Goal: Information Seeking & Learning: Learn about a topic

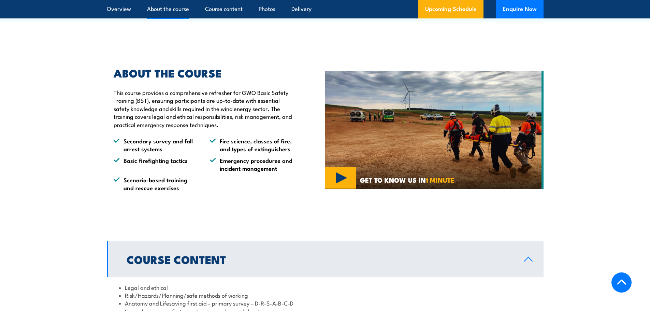
scroll to position [410, 0]
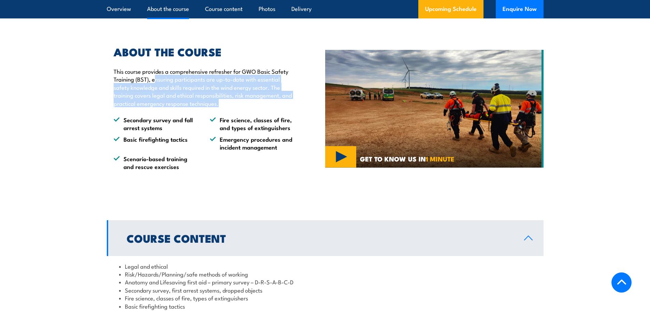
drag, startPoint x: 226, startPoint y: 94, endPoint x: 277, endPoint y: 118, distance: 56.9
click at [277, 107] on p "This course provides a comprehensive refresher for GWO Basic Safety Training (B…" at bounding box center [204, 87] width 180 height 40
click at [133, 107] on p "This course provides a comprehensive refresher for GWO Basic Safety Training (B…" at bounding box center [204, 87] width 180 height 40
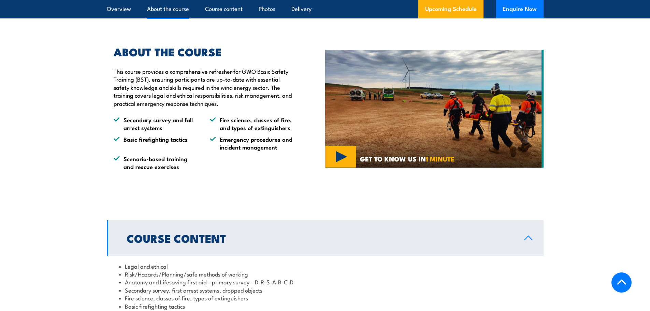
click at [180, 132] on li "Secondary survey and fall arrest systems" at bounding box center [156, 124] width 84 height 16
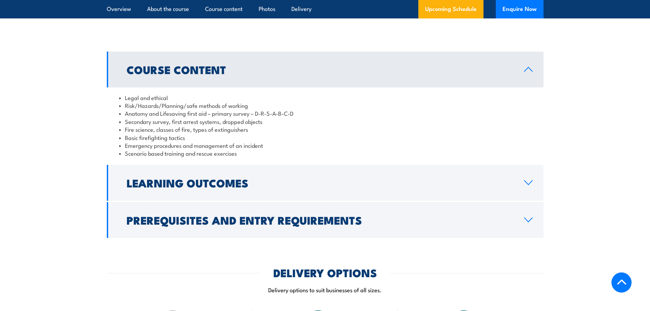
scroll to position [580, 0]
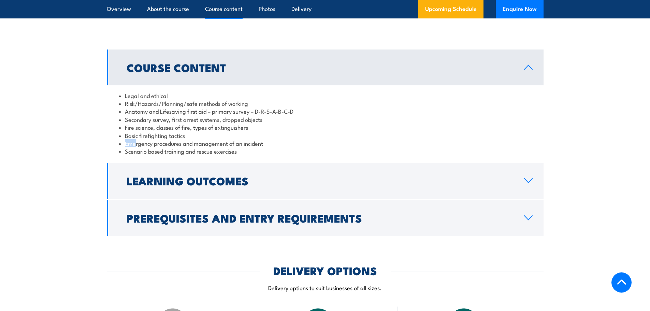
drag, startPoint x: 135, startPoint y: 156, endPoint x: 267, endPoint y: 153, distance: 131.8
click at [267, 153] on ul "Legal and ethical Risk/Hazards/Planning/safe methods of working Anatomy and Lif…" at bounding box center [325, 123] width 412 height 64
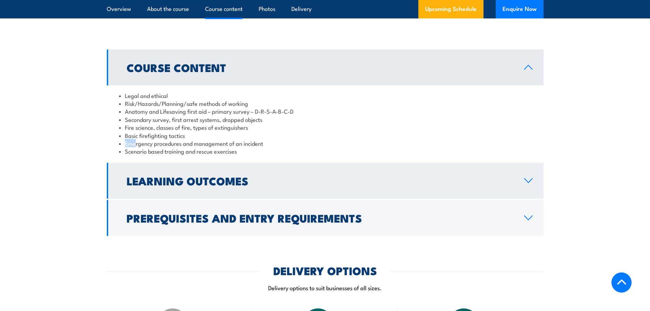
click at [205, 185] on h2 "Learning Outcomes" at bounding box center [320, 181] width 387 height 10
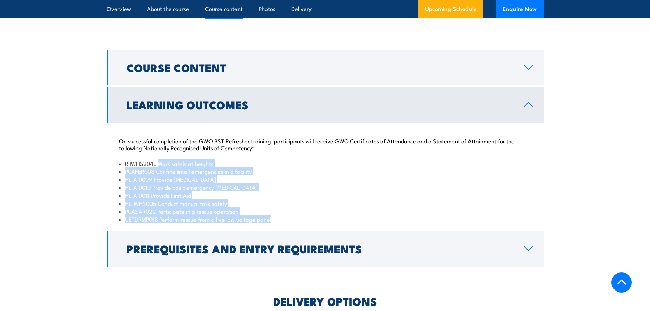
drag, startPoint x: 159, startPoint y: 179, endPoint x: 297, endPoint y: 234, distance: 148.4
click at [297, 223] on ul "RIIWHS204E Work safely at heights PUAFER008 Confine small emergencies in a faci…" at bounding box center [325, 191] width 412 height 64
click at [298, 191] on li "HLTAID010 Provide basic emergency [MEDICAL_DATA]" at bounding box center [325, 187] width 412 height 8
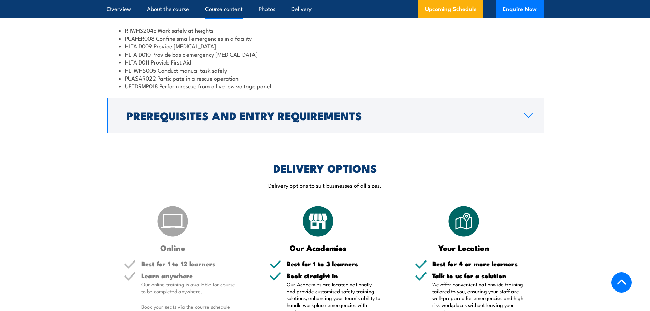
scroll to position [717, 0]
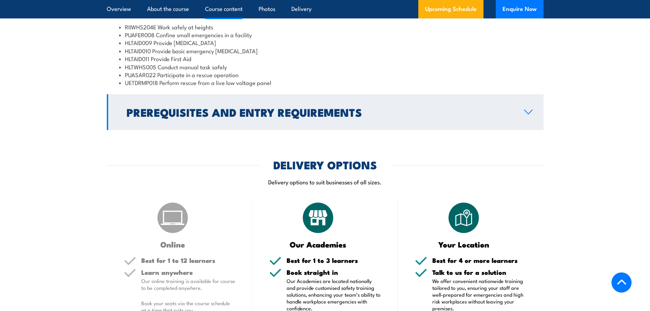
click at [273, 117] on h2 "Prerequisites and Entry Requirements" at bounding box center [320, 112] width 387 height 10
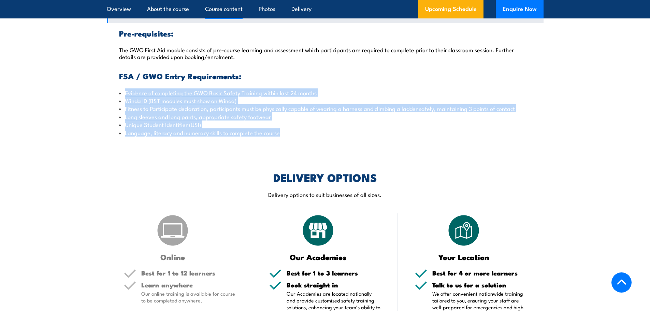
drag, startPoint x: 126, startPoint y: 109, endPoint x: 339, endPoint y: 149, distance: 216.8
click at [339, 137] on ul "Evidence of completing the GWO Basic Safety Training within last 24 months Wind…" at bounding box center [325, 113] width 412 height 48
click at [339, 137] on li "Language, literacy and numeracy skills to complete the course" at bounding box center [325, 133] width 412 height 8
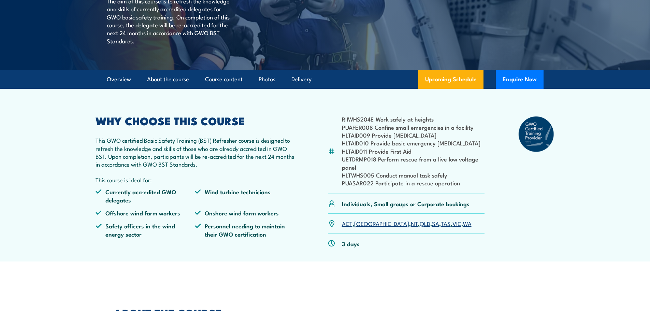
scroll to position [0, 0]
